Goal: Check status: Check status

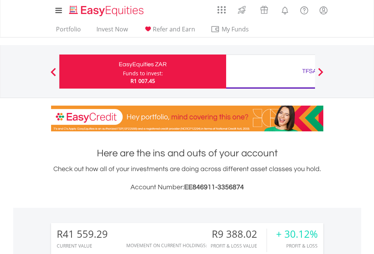
scroll to position [73, 119]
click at [123, 72] on div "Funds to invest:" at bounding box center [143, 74] width 40 height 8
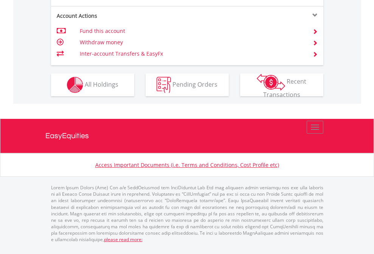
scroll to position [55, 0]
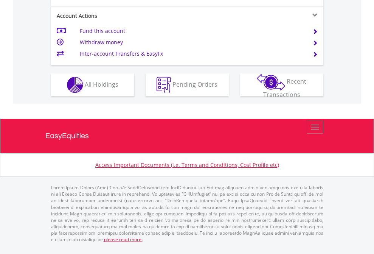
scroll to position [676, 0]
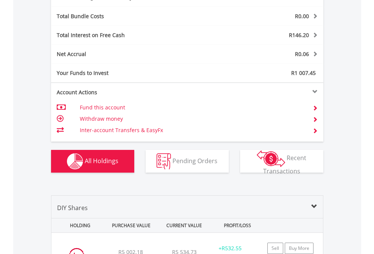
scroll to position [902, 0]
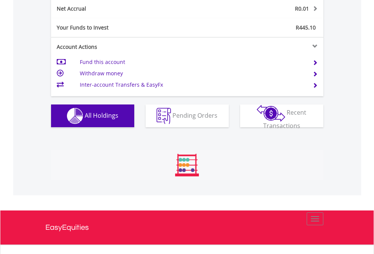
scroll to position [857, 0]
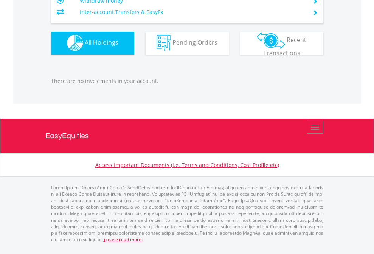
scroll to position [749, 0]
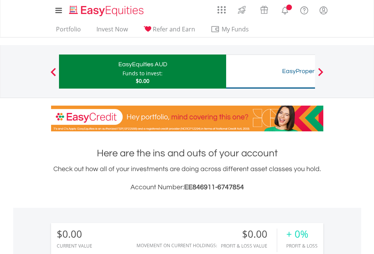
scroll to position [73, 119]
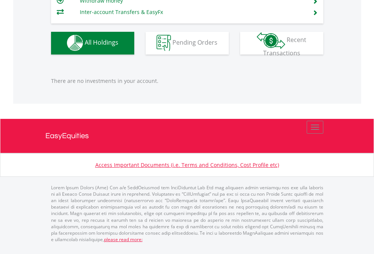
scroll to position [749, 0]
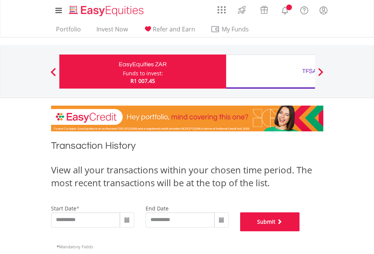
click at [300, 231] on button "Submit" at bounding box center [270, 221] width 60 height 19
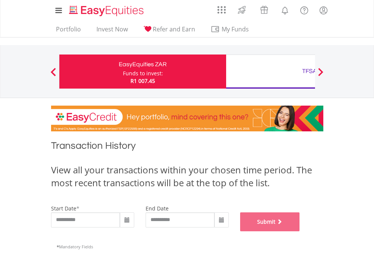
scroll to position [307, 0]
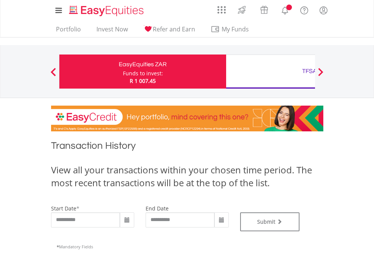
click at [271, 72] on div "TFSA" at bounding box center [310, 71] width 158 height 11
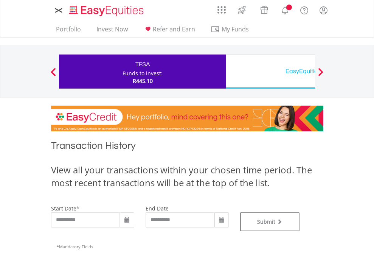
type input "**********"
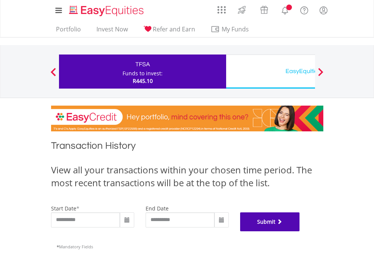
click at [300, 231] on button "Submit" at bounding box center [270, 221] width 60 height 19
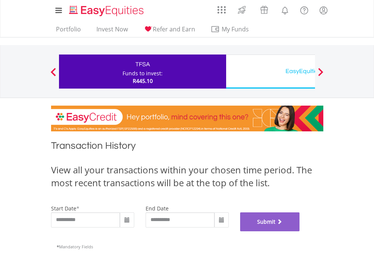
scroll to position [307, 0]
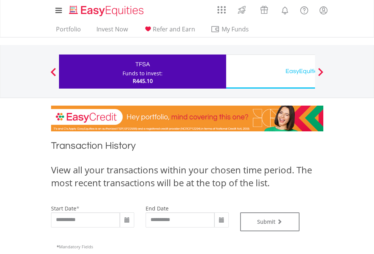
click at [271, 72] on div "EasyEquities USD" at bounding box center [310, 71] width 158 height 11
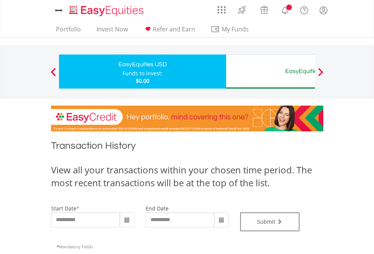
type input "**********"
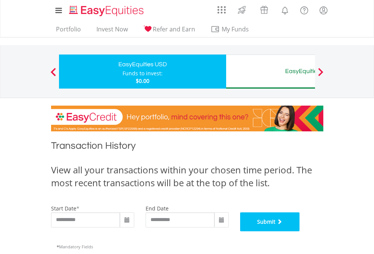
click at [300, 231] on button "Submit" at bounding box center [270, 221] width 60 height 19
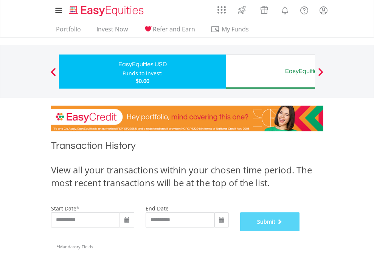
scroll to position [307, 0]
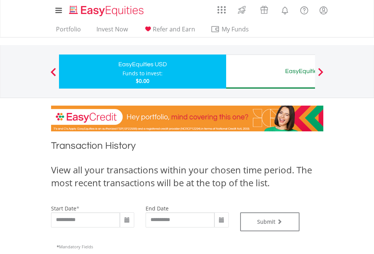
click at [271, 72] on div "EasyEquities AUD" at bounding box center [310, 71] width 158 height 11
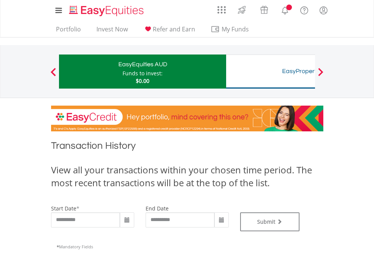
type input "**********"
